Goal: Transaction & Acquisition: Purchase product/service

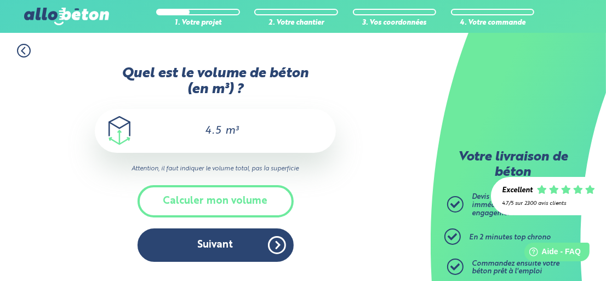
click at [220, 130] on input "4.5" at bounding box center [207, 130] width 31 height 13
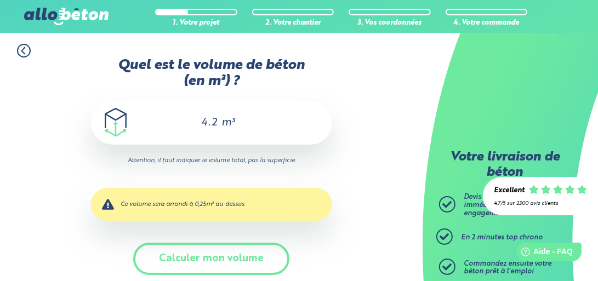
type input "4.2"
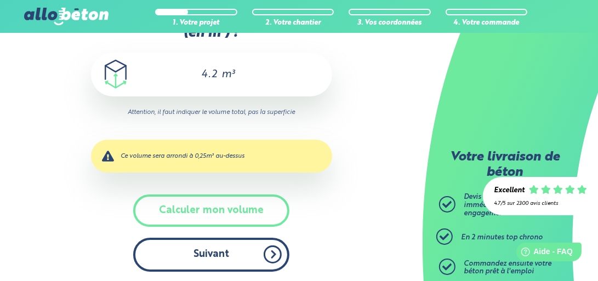
click at [209, 256] on button "Suivant" at bounding box center [211, 254] width 156 height 33
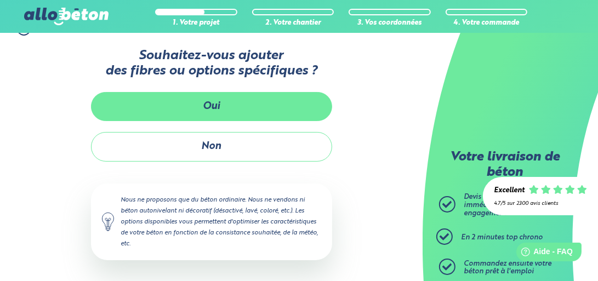
click at [215, 106] on button "Oui" at bounding box center [211, 106] width 241 height 29
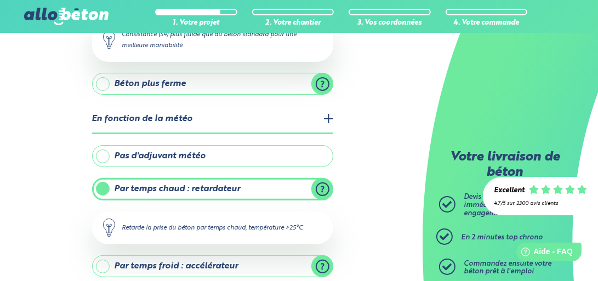
scroll to position [241, 0]
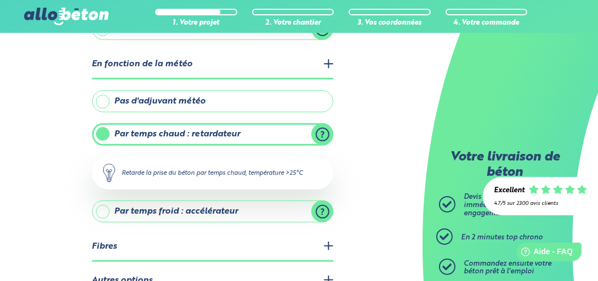
click at [105, 99] on label "Pas d'adjuvant météo" at bounding box center [212, 101] width 241 height 22
click at [0, 0] on input "Pas d'adjuvant météo" at bounding box center [0, 0] width 0 height 0
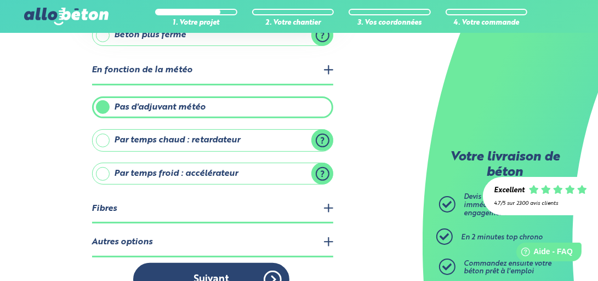
scroll to position [258, 0]
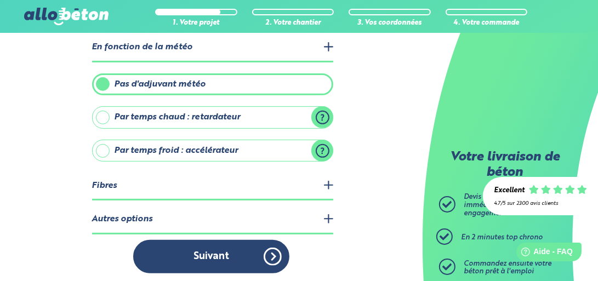
click at [329, 215] on legend "Autres options" at bounding box center [212, 220] width 241 height 28
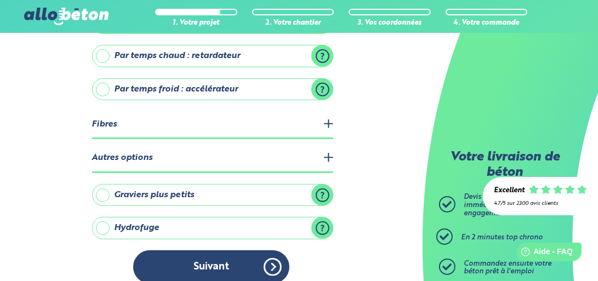
scroll to position [329, 0]
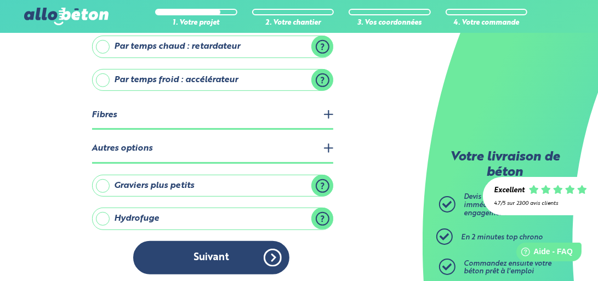
click at [323, 213] on label "Hydrofuge" at bounding box center [212, 219] width 241 height 22
click at [0, 0] on input "Hydrofuge" at bounding box center [0, 0] width 0 height 0
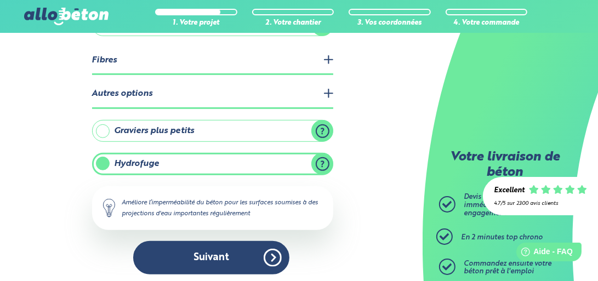
scroll to position [384, 0]
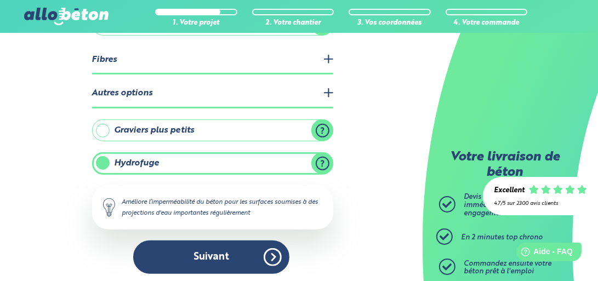
click at [321, 130] on label "Graviers plus petits" at bounding box center [212, 130] width 241 height 22
click at [0, 0] on input "Graviers plus petits" at bounding box center [0, 0] width 0 height 0
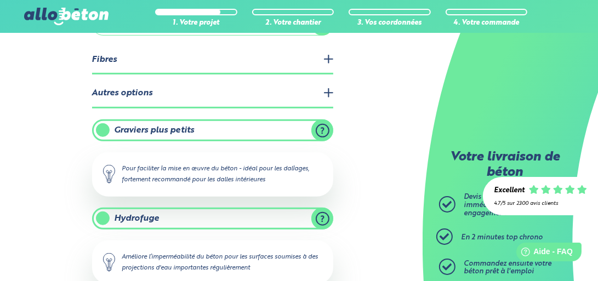
click at [100, 125] on label "Graviers plus petits" at bounding box center [212, 130] width 241 height 22
click at [0, 0] on input "Graviers plus petits" at bounding box center [0, 0] width 0 height 0
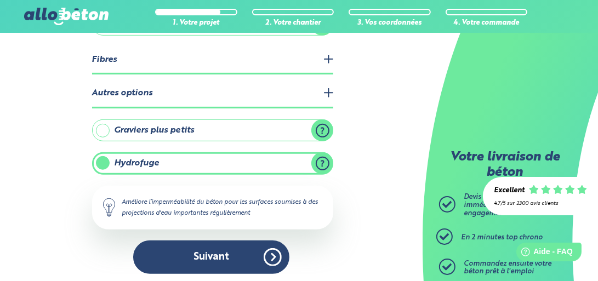
click at [104, 160] on label "Hydrofuge" at bounding box center [212, 163] width 241 height 22
click at [0, 0] on input "Hydrofuge" at bounding box center [0, 0] width 0 height 0
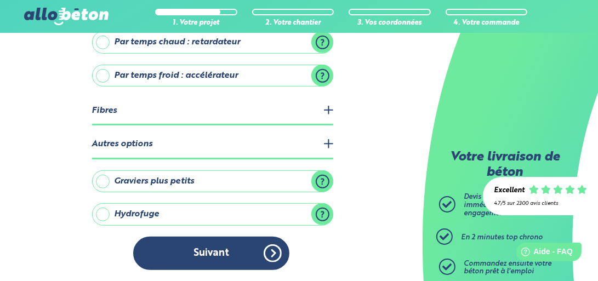
scroll to position [329, 0]
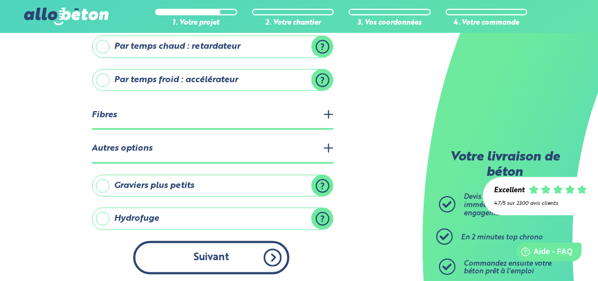
click at [197, 251] on button "Suivant" at bounding box center [211, 257] width 156 height 33
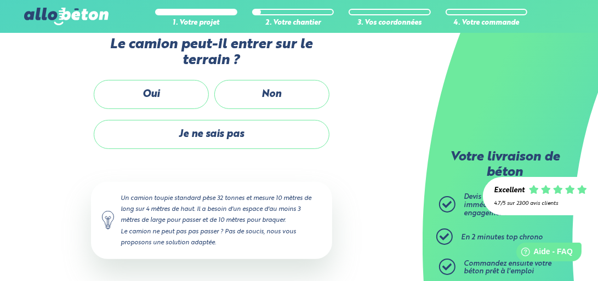
scroll to position [298, 0]
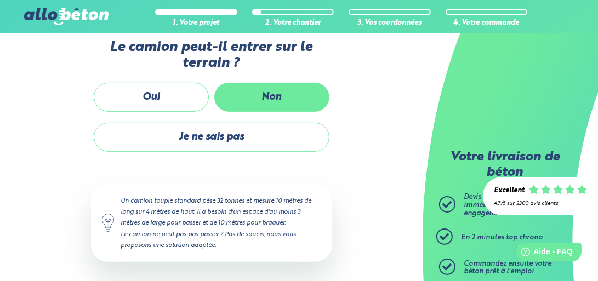
click at [266, 94] on label "Non" at bounding box center [271, 97] width 115 height 29
click at [0, 0] on input "Non" at bounding box center [0, 0] width 0 height 0
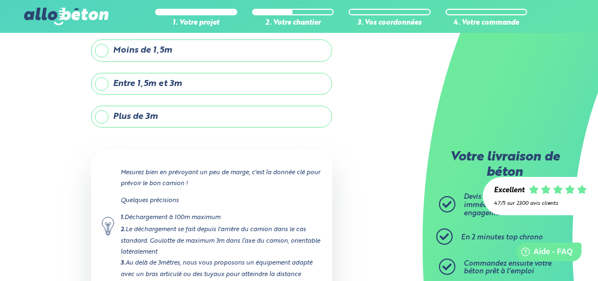
scroll to position [110, 0]
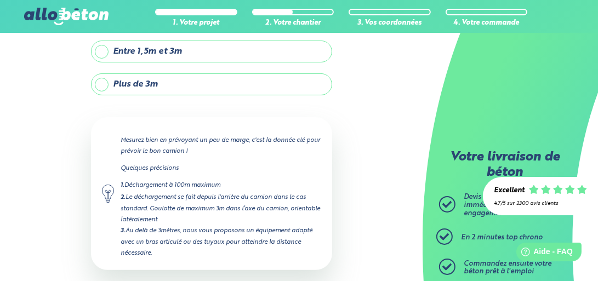
click at [102, 83] on label "Plus de 3m" at bounding box center [211, 84] width 241 height 22
click at [0, 0] on input "Plus de 3m" at bounding box center [0, 0] width 0 height 0
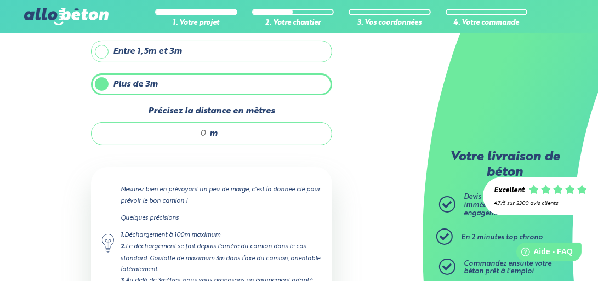
click at [201, 133] on input "Précisez la distance en mètres" at bounding box center [154, 133] width 105 height 11
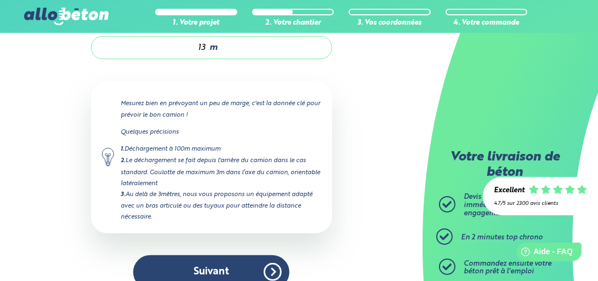
scroll to position [210, 0]
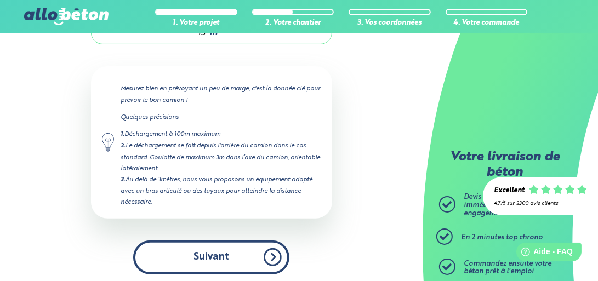
type input "13"
click at [208, 255] on button "Suivant" at bounding box center [211, 257] width 156 height 33
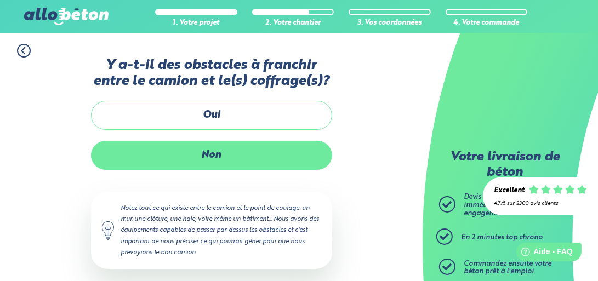
click at [211, 153] on label "Non" at bounding box center [211, 155] width 241 height 29
click at [0, 0] on input "Non" at bounding box center [0, 0] width 0 height 0
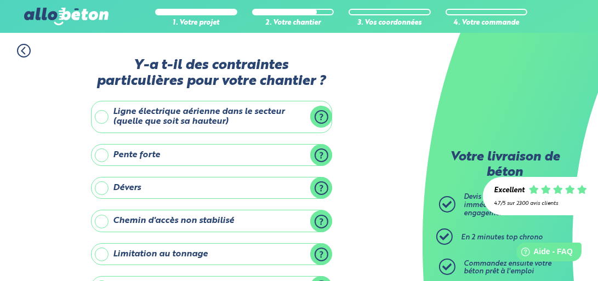
click at [102, 116] on label "Ligne électrique aérienne dans le secteur (quelle que soit sa hauteur)" at bounding box center [211, 117] width 241 height 32
click at [0, 0] on input "Ligne électrique aérienne dans le secteur (quelle que soit sa hauteur)" at bounding box center [0, 0] width 0 height 0
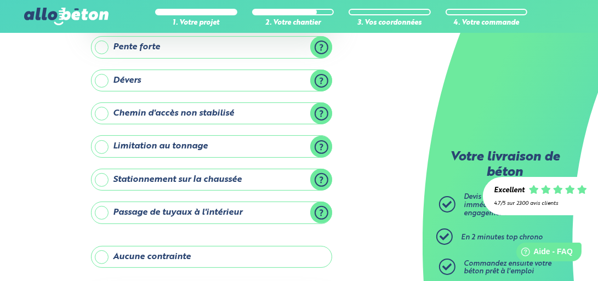
scroll to position [219, 0]
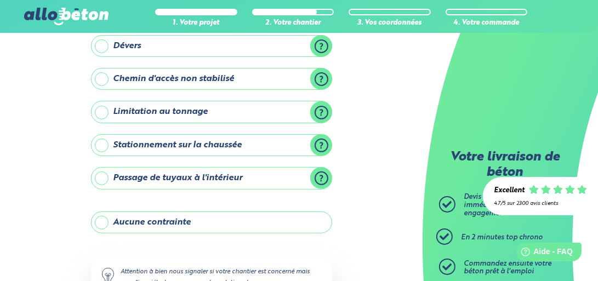
click at [101, 141] on label "Stationnement sur la chaussée" at bounding box center [211, 145] width 241 height 22
click at [0, 0] on input "Stationnement sur la chaussée" at bounding box center [0, 0] width 0 height 0
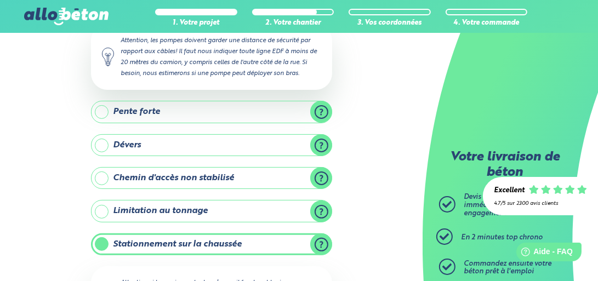
scroll to position [0, 0]
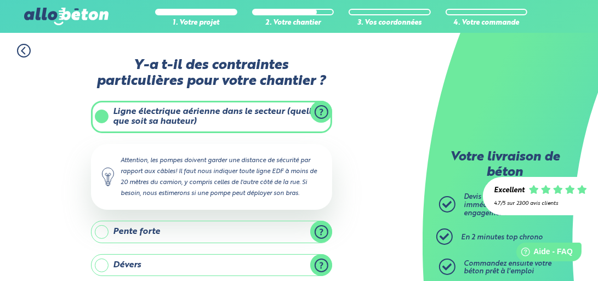
click at [22, 49] on icon at bounding box center [22, 51] width 3 height 7
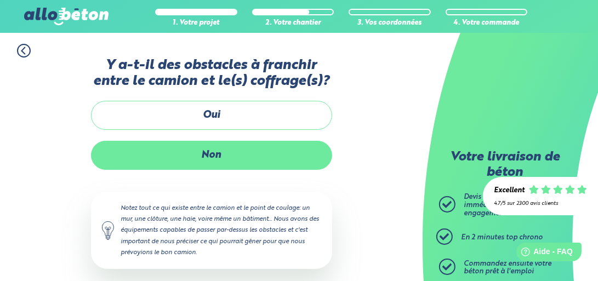
click at [212, 147] on label "Non" at bounding box center [211, 155] width 241 height 29
click at [0, 0] on input "Non" at bounding box center [0, 0] width 0 height 0
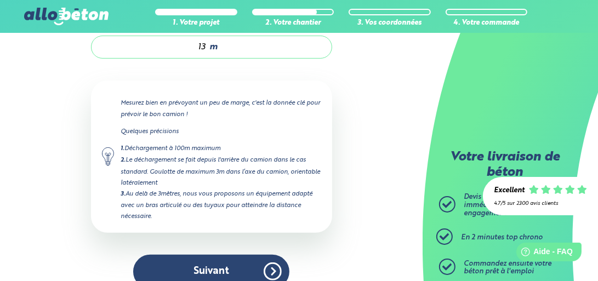
scroll to position [210, 0]
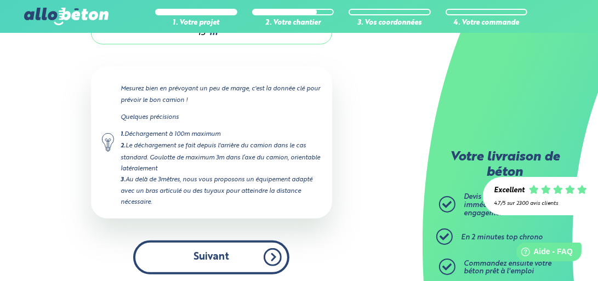
click at [204, 259] on button "Suivant" at bounding box center [211, 257] width 156 height 33
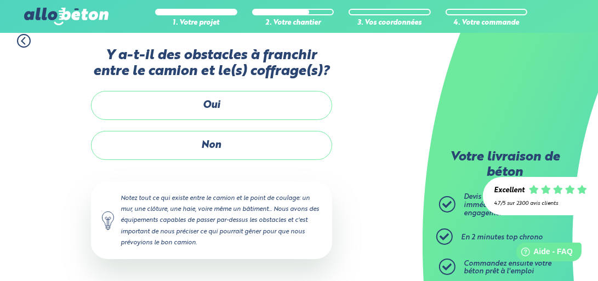
scroll to position [9, 0]
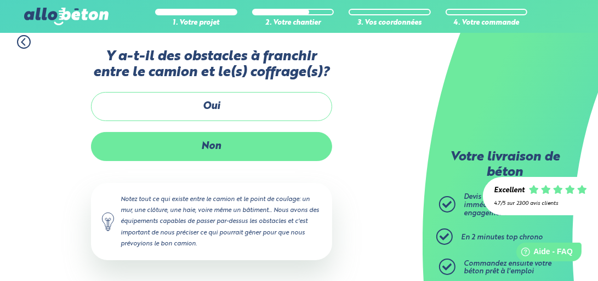
click at [209, 144] on label "Non" at bounding box center [211, 146] width 241 height 29
click at [0, 0] on input "Non" at bounding box center [0, 0] width 0 height 0
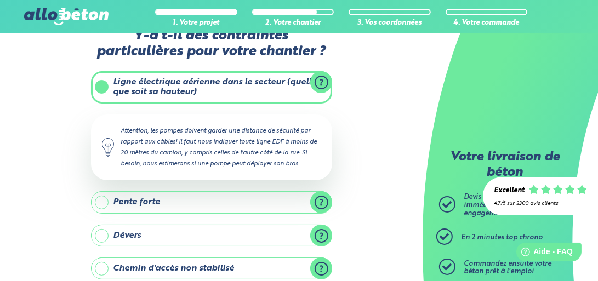
scroll to position [9, 0]
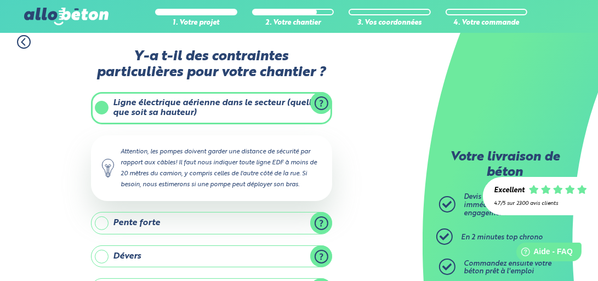
click at [321, 101] on label "Ligne électrique aérienne dans le secteur (quelle que soit sa hauteur)" at bounding box center [211, 108] width 241 height 32
click at [0, 0] on input "Ligne électrique aérienne dans le secteur (quelle que soit sa hauteur)" at bounding box center [0, 0] width 0 height 0
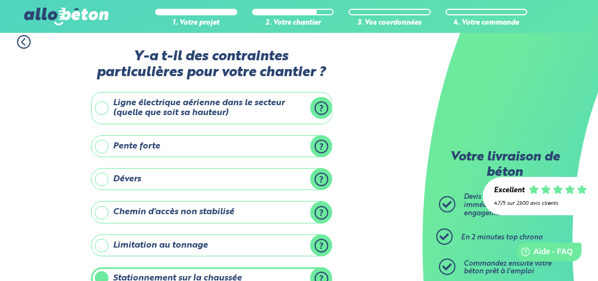
click at [99, 110] on label "Ligne électrique aérienne dans le secteur (quelle que soit sa hauteur)" at bounding box center [211, 108] width 241 height 32
click at [0, 0] on input "Ligne électrique aérienne dans le secteur (quelle que soit sa hauteur)" at bounding box center [0, 0] width 0 height 0
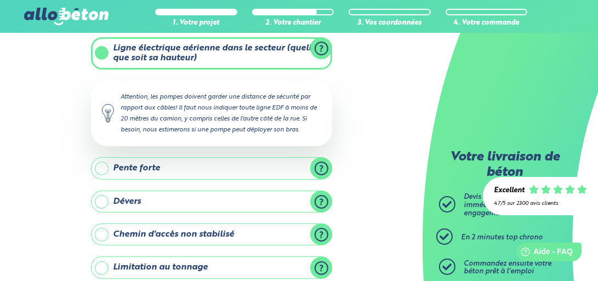
scroll to position [118, 0]
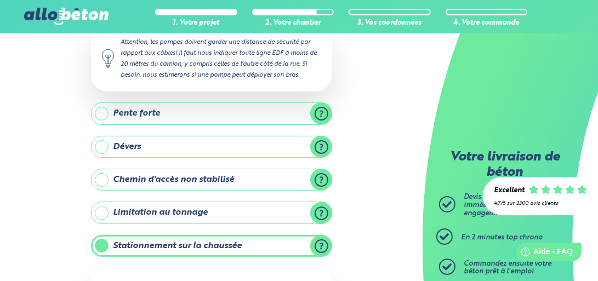
click at [321, 112] on label "Pente forte" at bounding box center [211, 113] width 241 height 22
click at [0, 0] on input "Pente forte" at bounding box center [0, 0] width 0 height 0
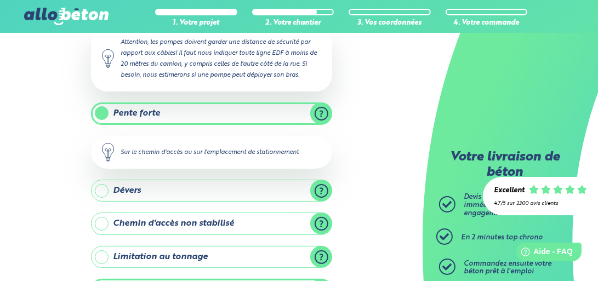
click at [321, 112] on label "Pente forte" at bounding box center [211, 113] width 241 height 22
click at [0, 0] on input "Pente forte" at bounding box center [0, 0] width 0 height 0
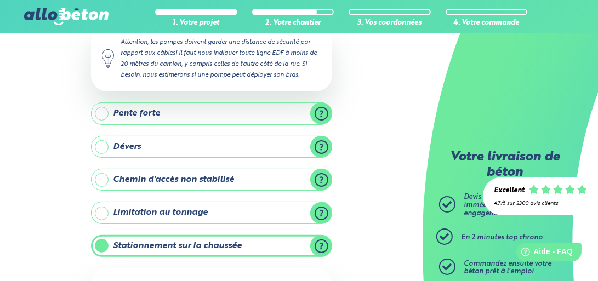
click at [324, 146] on label "Dévers" at bounding box center [211, 147] width 241 height 22
click at [0, 0] on input "Dévers" at bounding box center [0, 0] width 0 height 0
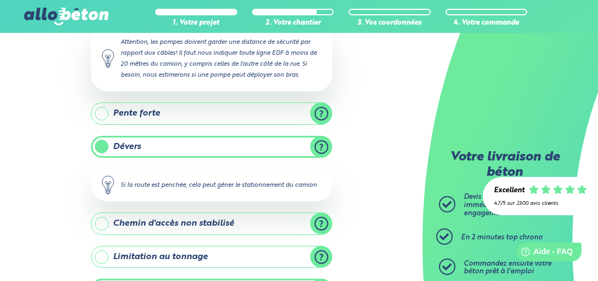
click at [321, 144] on label "Dévers" at bounding box center [211, 147] width 241 height 22
click at [0, 0] on input "Dévers" at bounding box center [0, 0] width 0 height 0
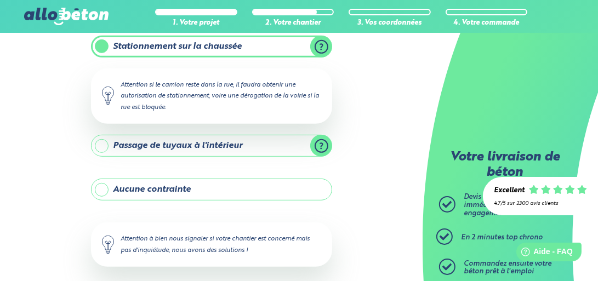
scroll to position [338, 0]
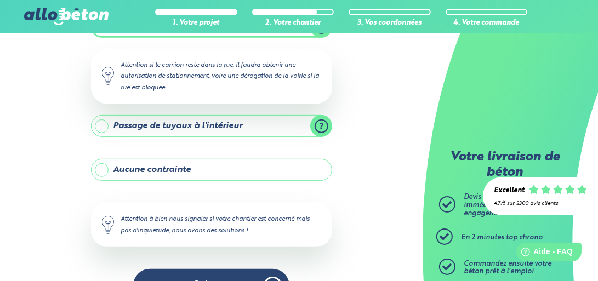
click at [320, 121] on label "Passage de tuyaux à l'intérieur" at bounding box center [211, 126] width 241 height 22
click at [0, 0] on input "Passage de tuyaux à l'intérieur" at bounding box center [0, 0] width 0 height 0
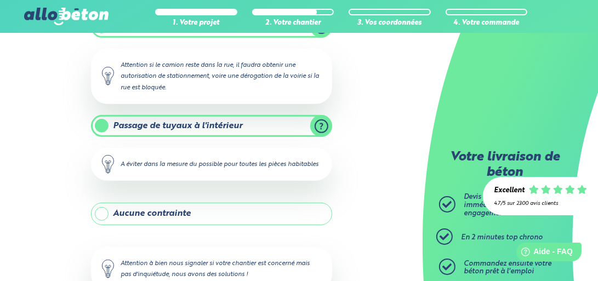
click at [320, 121] on label "Passage de tuyaux à l'intérieur" at bounding box center [211, 126] width 241 height 22
click at [0, 0] on input "Passage de tuyaux à l'intérieur" at bounding box center [0, 0] width 0 height 0
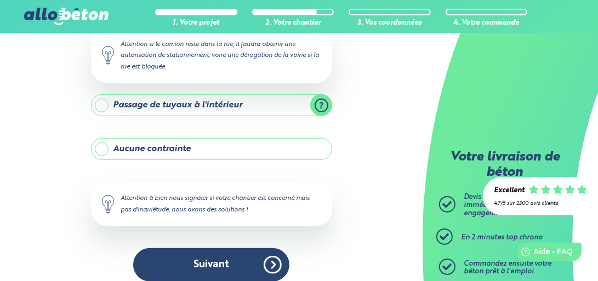
scroll to position [366, 0]
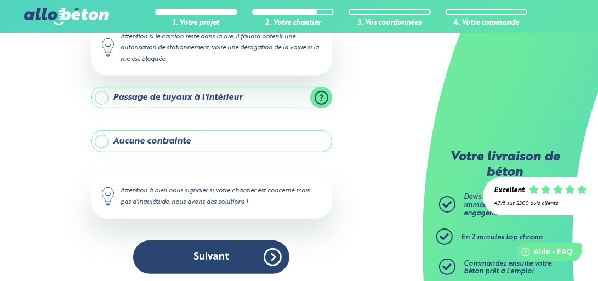
click at [99, 138] on label "Aucune contrainte" at bounding box center [211, 141] width 241 height 22
click at [0, 0] on input "Aucune contrainte" at bounding box center [0, 0] width 0 height 0
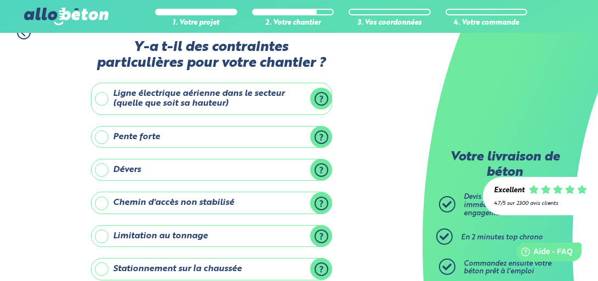
scroll to position [3, 0]
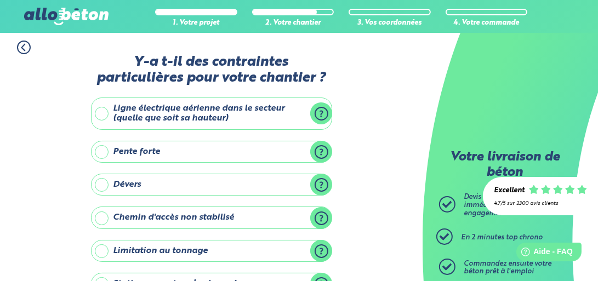
click at [98, 111] on label "Ligne électrique aérienne dans le secteur (quelle que soit sa hauteur)" at bounding box center [211, 114] width 241 height 32
click at [0, 0] on input "Ligne électrique aérienne dans le secteur (quelle que soit sa hauteur)" at bounding box center [0, 0] width 0 height 0
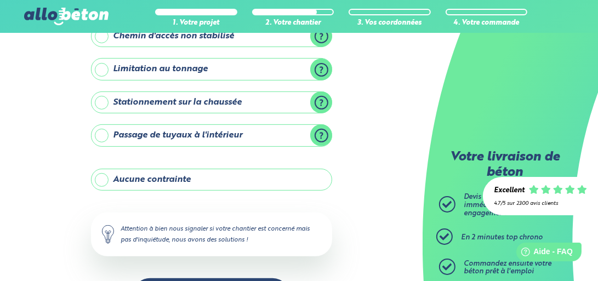
scroll to position [277, 0]
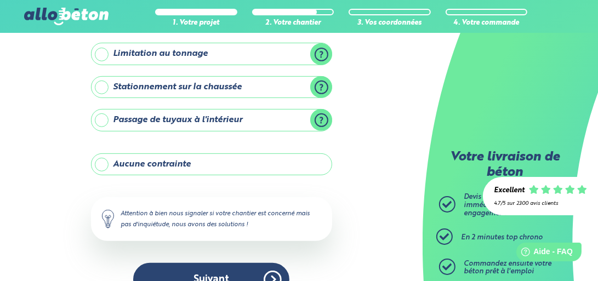
click at [99, 84] on label "Stationnement sur la chaussée" at bounding box center [211, 87] width 241 height 22
click at [0, 0] on input "Stationnement sur la chaussée" at bounding box center [0, 0] width 0 height 0
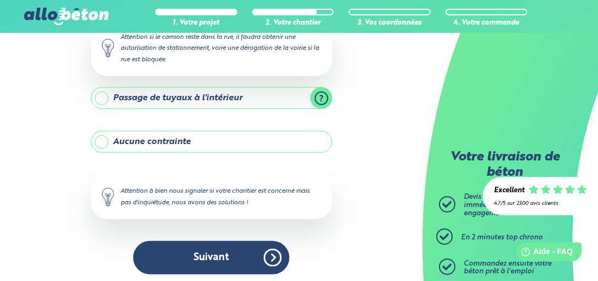
scroll to position [366, 0]
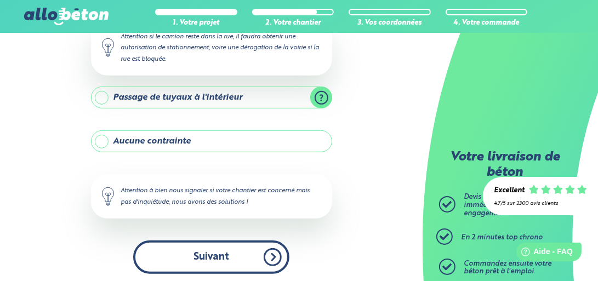
click at [205, 252] on button "Suivant" at bounding box center [211, 257] width 156 height 33
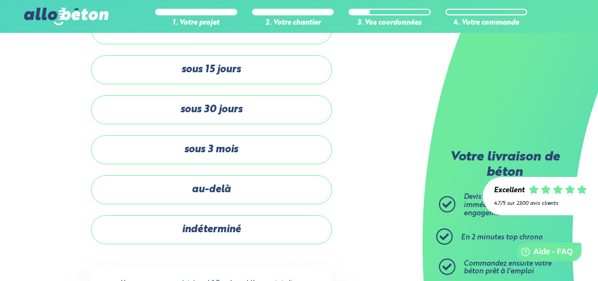
scroll to position [55, 0]
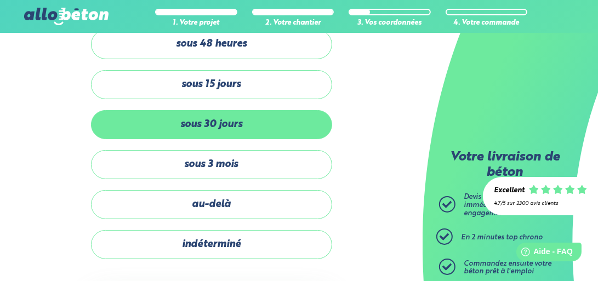
click at [171, 116] on label "sous 30 jours" at bounding box center [211, 124] width 241 height 29
click at [0, 0] on input "sous 30 jours" at bounding box center [0, 0] width 0 height 0
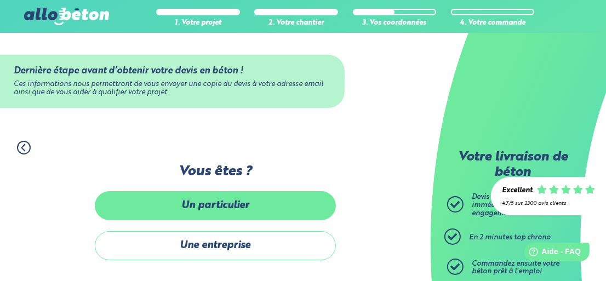
click at [190, 204] on label "Un particulier" at bounding box center [215, 205] width 241 height 29
click at [0, 0] on input "Un particulier" at bounding box center [0, 0] width 0 height 0
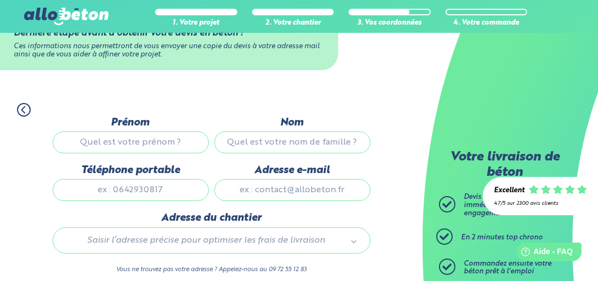
scroll to position [3, 0]
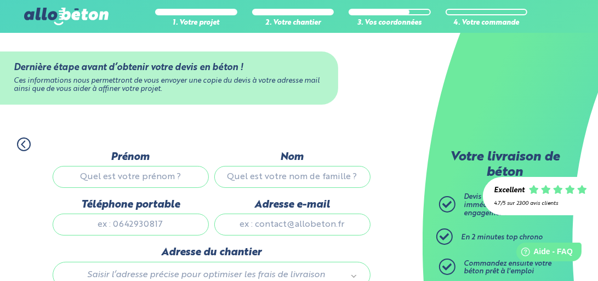
click at [101, 178] on input "Prénom" at bounding box center [131, 177] width 156 height 22
type input "[PERSON_NAME]"
type input "0662195217"
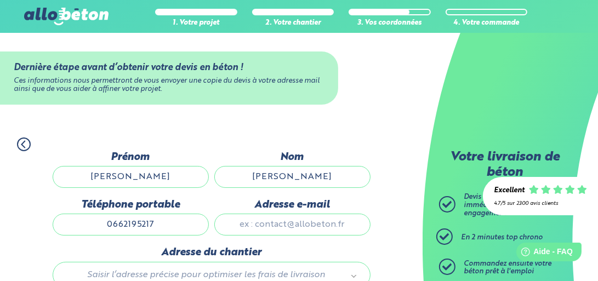
type input "[EMAIL_ADDRESS][DOMAIN_NAME]"
type input "[STREET_ADDRESS]"
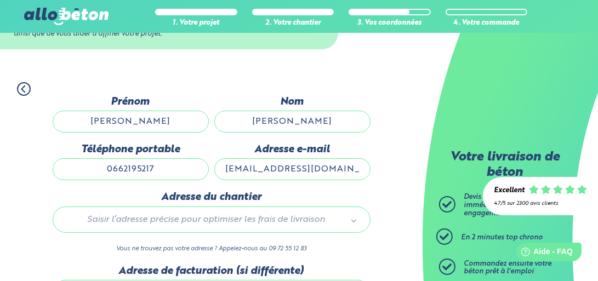
scroll to position [113, 0]
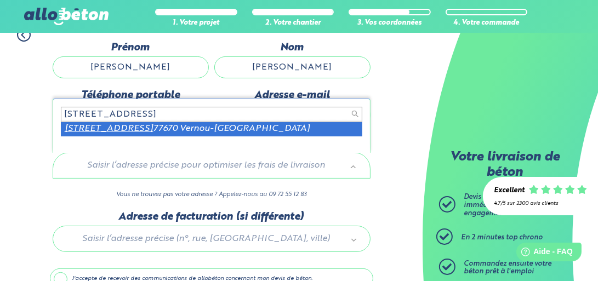
type input "[STREET_ADDRESS]"
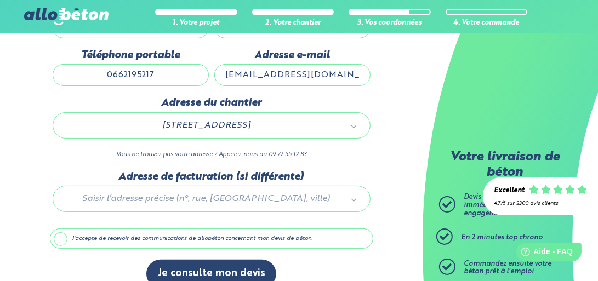
scroll to position [168, 0]
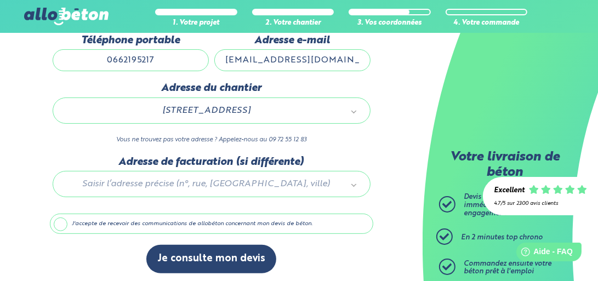
click at [59, 221] on label "J'accepte de recevoir des communications de allobéton concernant mon devis de b…" at bounding box center [211, 224] width 323 height 21
click at [0, 0] on input "J'accepte de recevoir des communications de allobéton concernant mon devis de b…" at bounding box center [0, 0] width 0 height 0
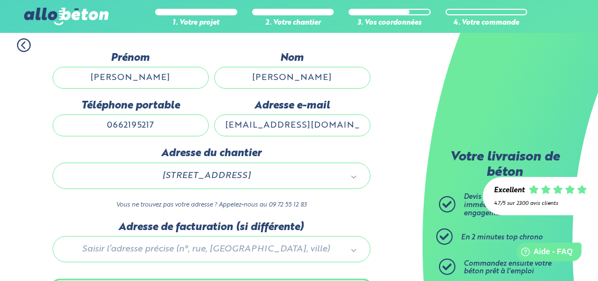
scroll to position [164, 0]
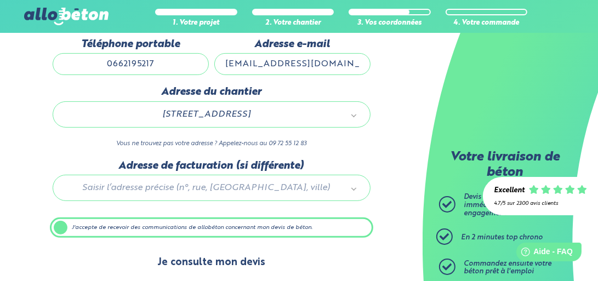
click at [212, 261] on button "Je consulte mon devis" at bounding box center [211, 263] width 130 height 28
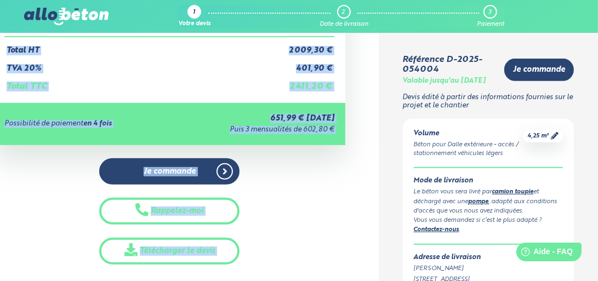
scroll to position [327, 0]
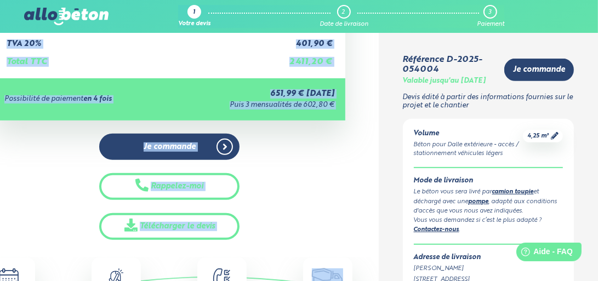
drag, startPoint x: 5, startPoint y: 110, endPoint x: 349, endPoint y: 280, distance: 384.0
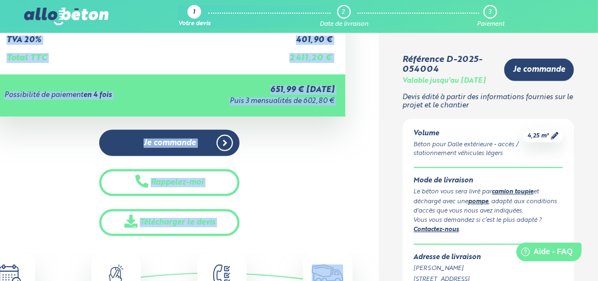
click at [258, 195] on div "Je commande Rappelez-moi Télécharger le devis" at bounding box center [169, 183] width 352 height 106
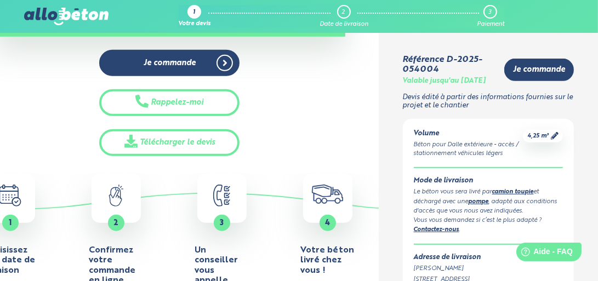
scroll to position [409, 0]
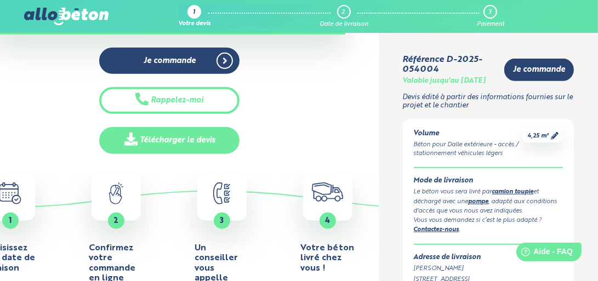
click at [160, 135] on link "Télécharger le devis" at bounding box center [169, 140] width 141 height 27
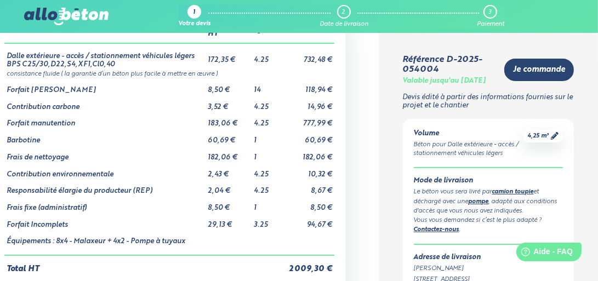
scroll to position [0, 0]
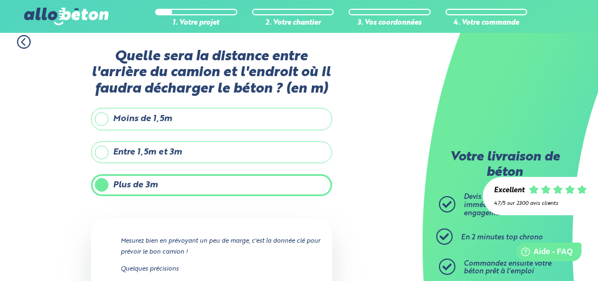
scroll to position [210, 0]
